Goal: Communication & Community: Share content

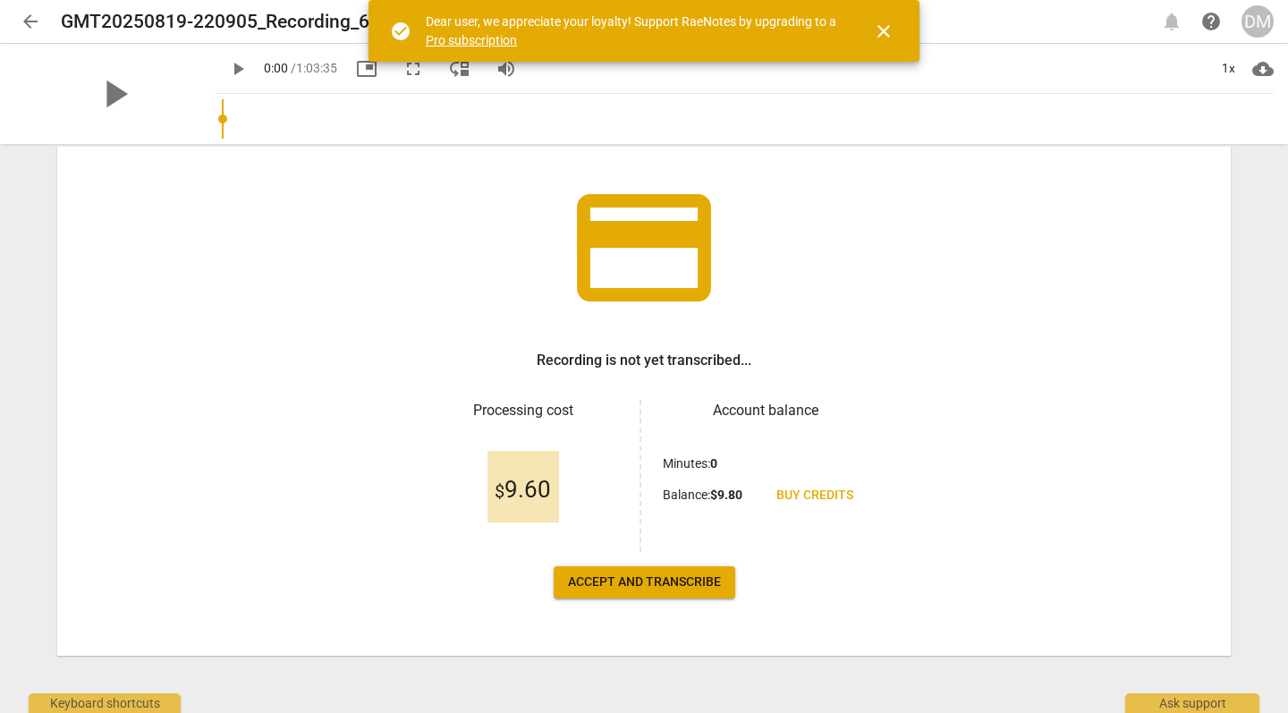
scroll to position [94, 0]
click at [647, 584] on span "Accept and transcribe" at bounding box center [644, 582] width 153 height 18
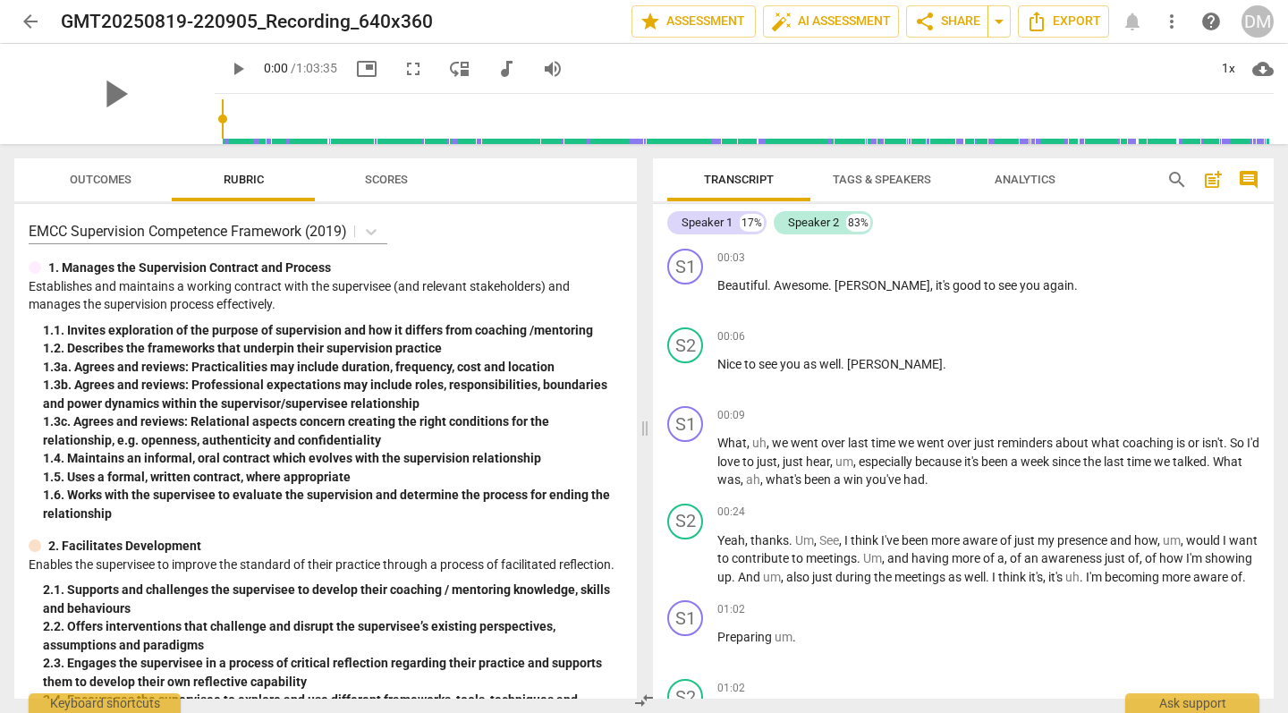
scroll to position [0, 0]
click at [936, 21] on span "share Share" at bounding box center [947, 21] width 66 height 21
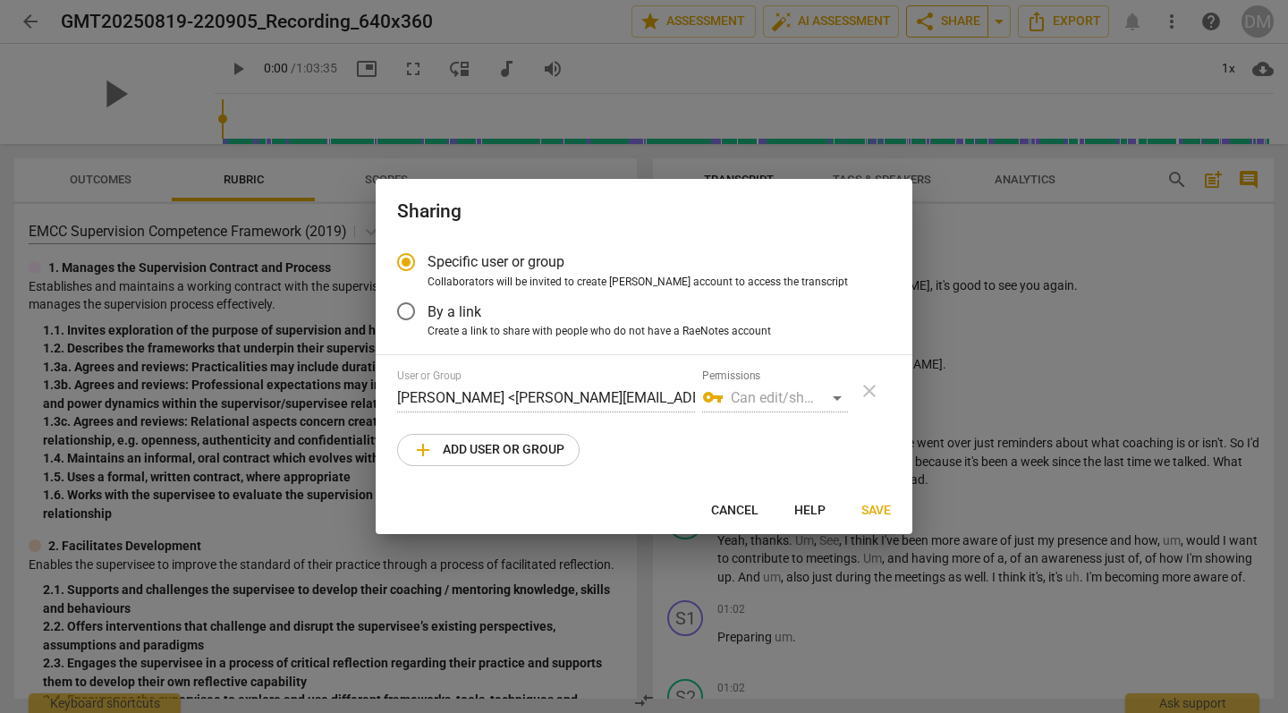
radio input "false"
click at [424, 314] on input "By a link" at bounding box center [406, 311] width 43 height 43
radio input "false"
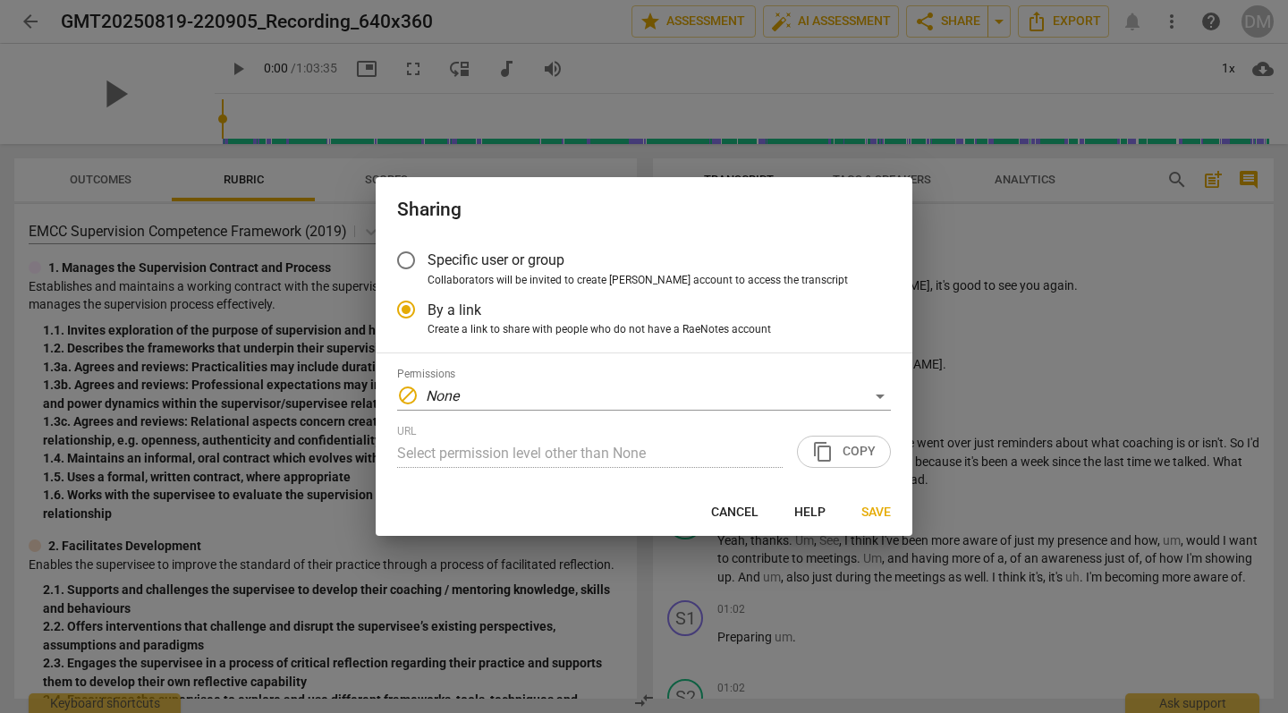
click at [405, 259] on input "Specific user or group" at bounding box center [406, 260] width 43 height 43
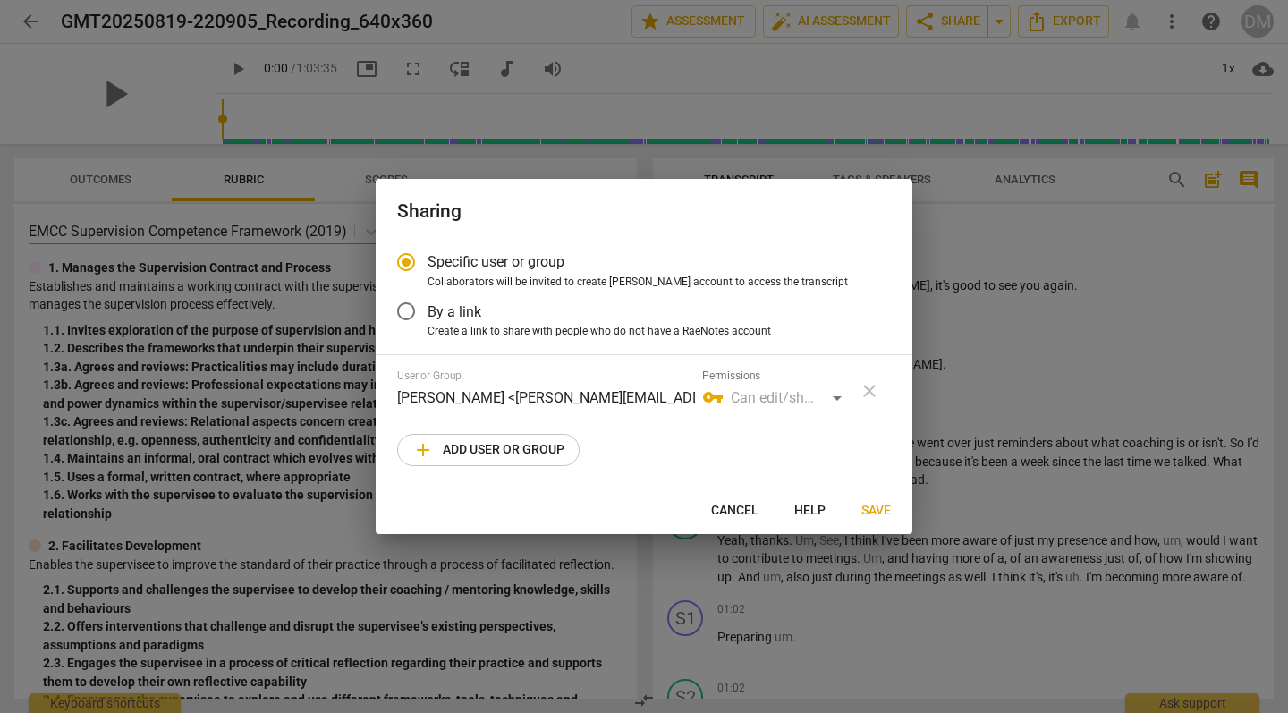
click at [462, 447] on span "add Add user or group" at bounding box center [488, 449] width 152 height 21
radio input "false"
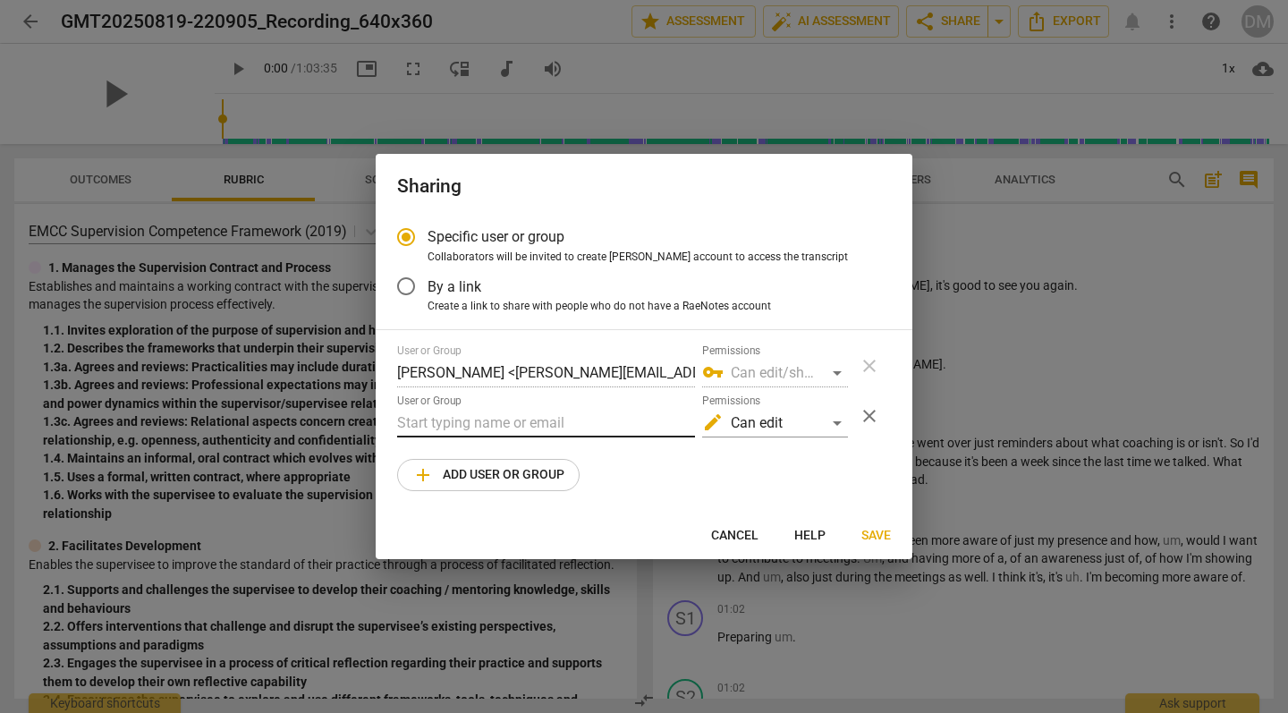
click at [491, 420] on input "text" at bounding box center [546, 423] width 298 height 29
type input "[PERSON_NAME][EMAIL_ADDRESS][DOMAIN_NAME]"
click at [862, 532] on span "Save" at bounding box center [877, 536] width 30 height 18
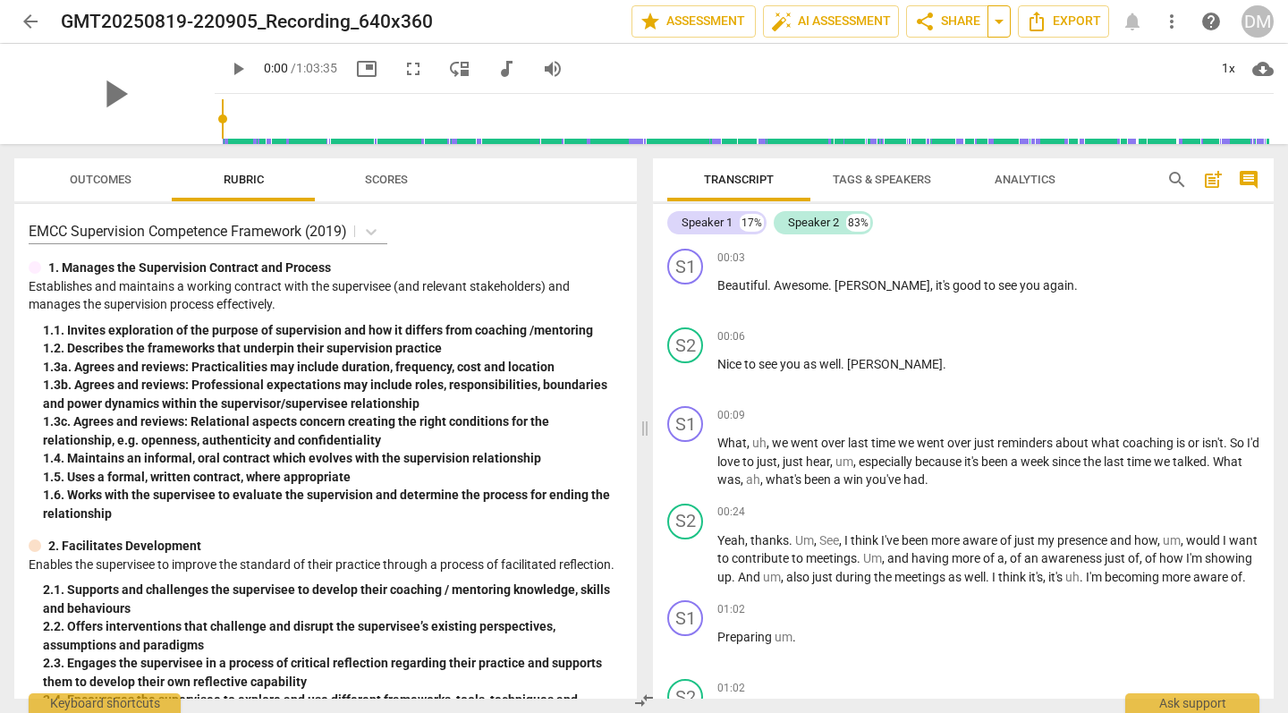
click at [998, 24] on span "arrow_drop_down" at bounding box center [999, 21] width 21 height 21
click at [942, 55] on span "Copy link" at bounding box center [945, 55] width 58 height 17
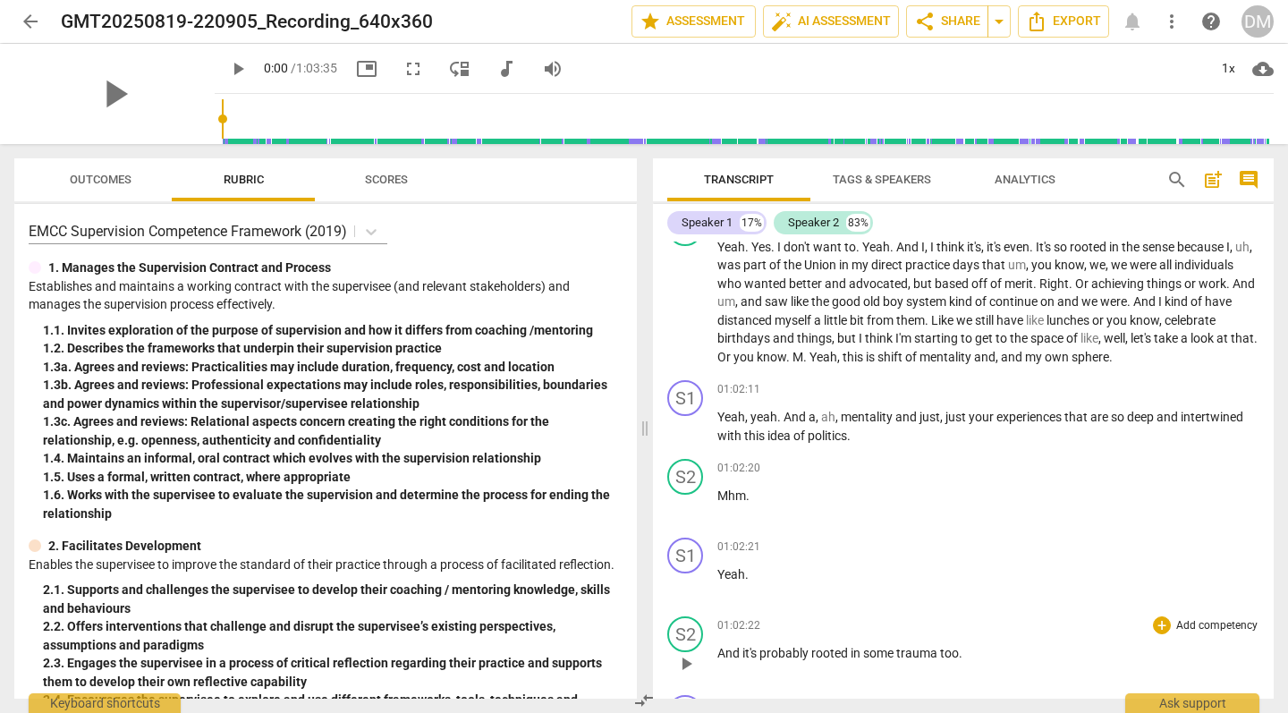
scroll to position [13590, 0]
